Goal: Check status

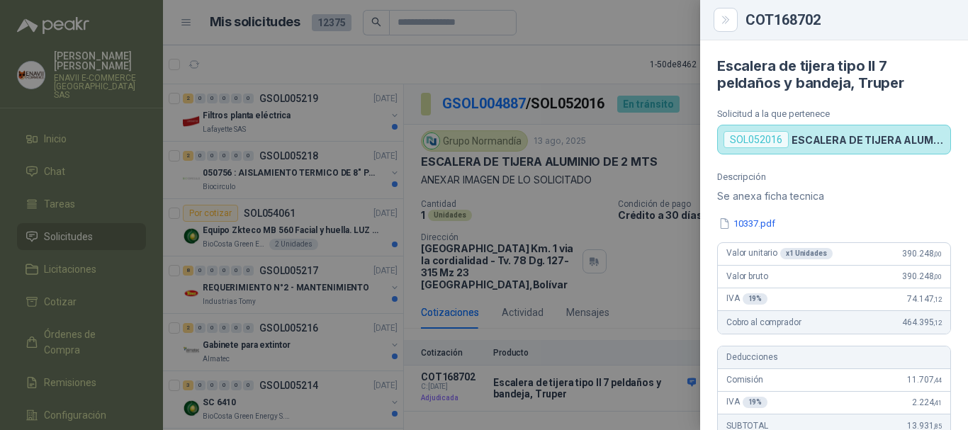
click at [573, 84] on div at bounding box center [484, 215] width 968 height 430
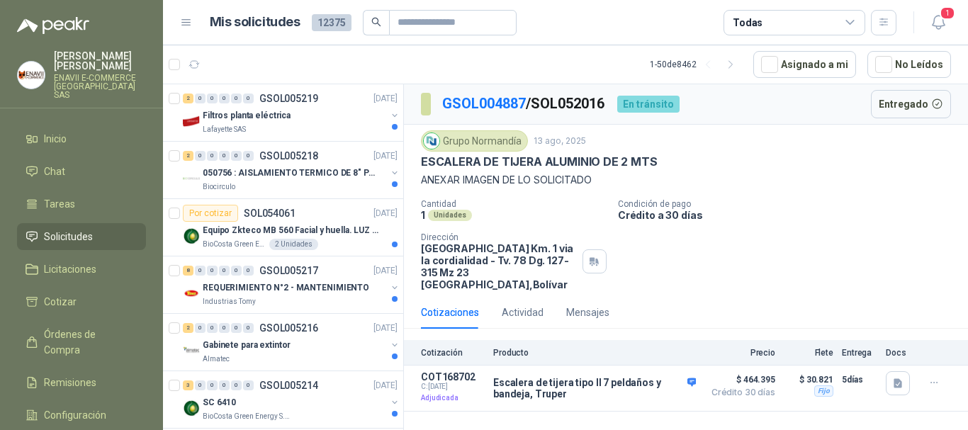
click at [77, 229] on span "Solicitudes" at bounding box center [68, 237] width 49 height 16
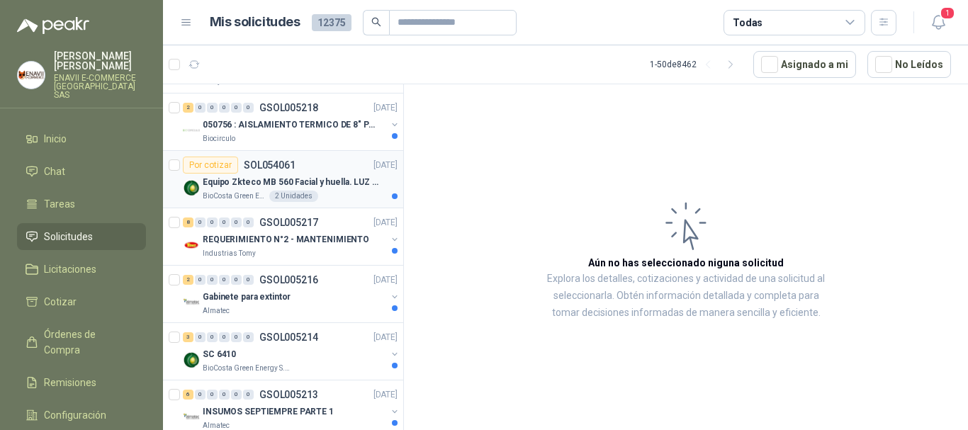
scroll to position [50, 0]
click at [326, 194] on div "BioCosta Green Energy S.A.S 2 Unidades" at bounding box center [300, 194] width 195 height 11
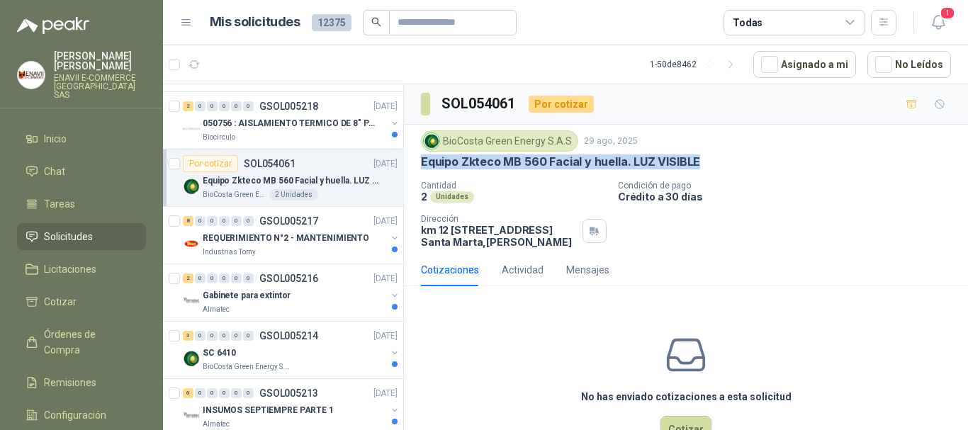
drag, startPoint x: 696, startPoint y: 163, endPoint x: 424, endPoint y: 158, distance: 272.2
click at [424, 158] on div "Equipo Zkteco MB 560 Facial y huella. LUZ VISIBLE" at bounding box center [686, 162] width 530 height 15
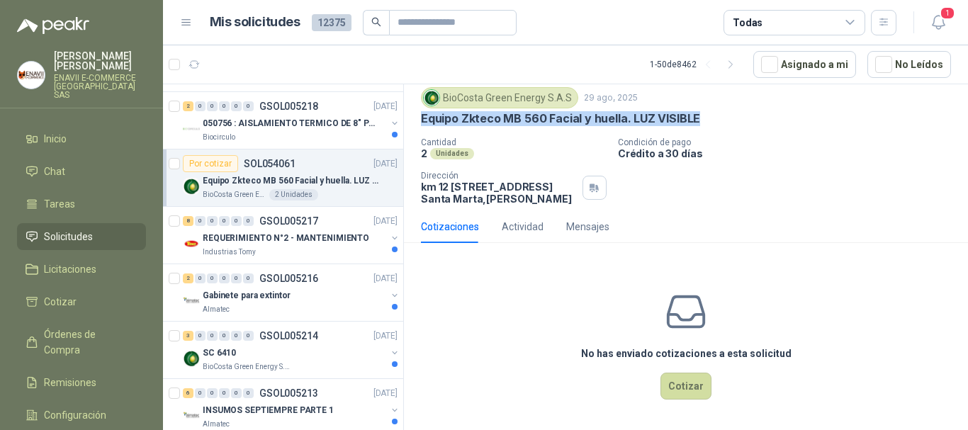
scroll to position [52, 0]
